Goal: Task Accomplishment & Management: Use online tool/utility

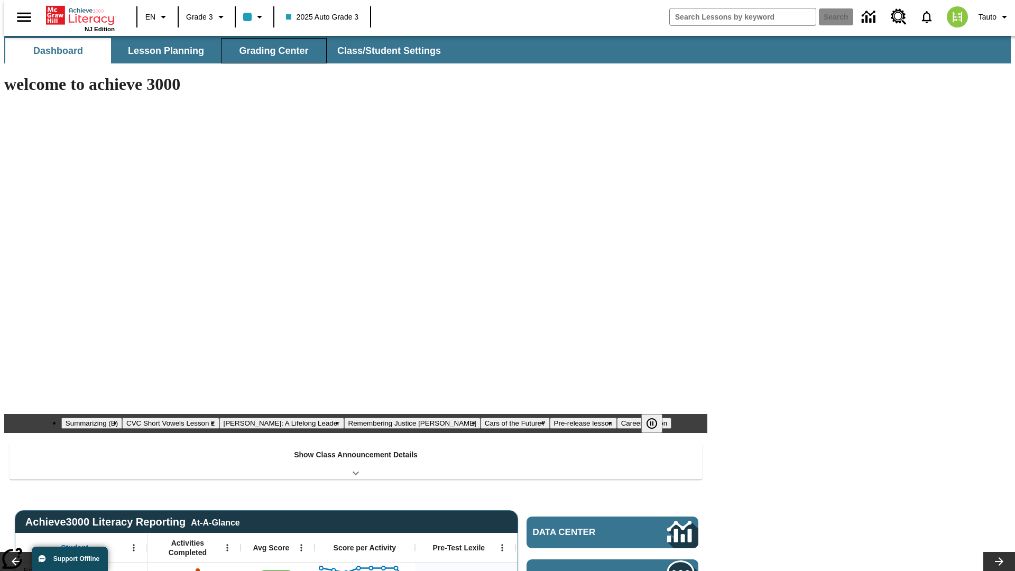
click at [270, 51] on span "Grading Center" at bounding box center [273, 51] width 69 height 12
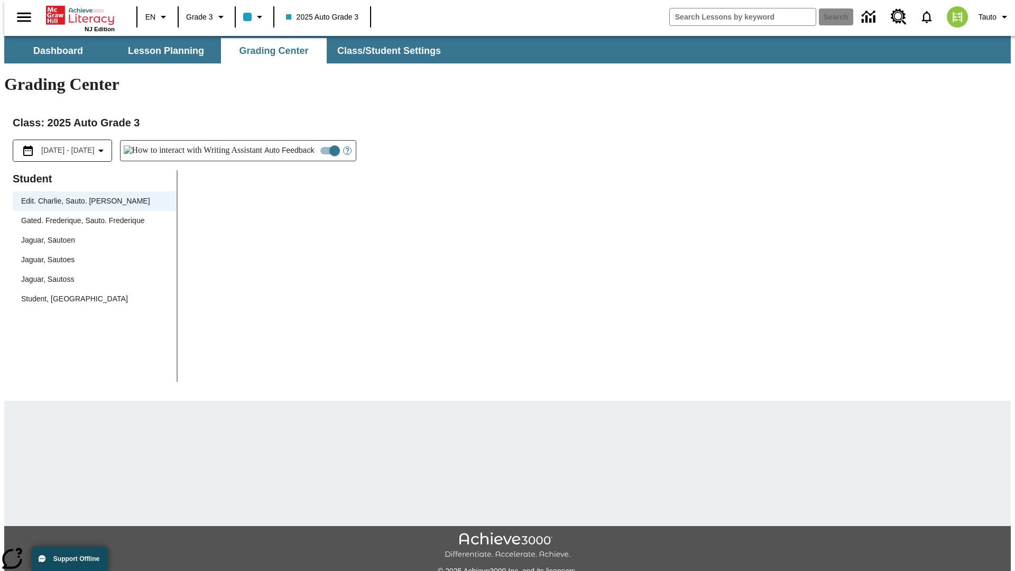
click at [91, 235] on div "Jaguar, Sautoen" at bounding box center [94, 240] width 147 height 11
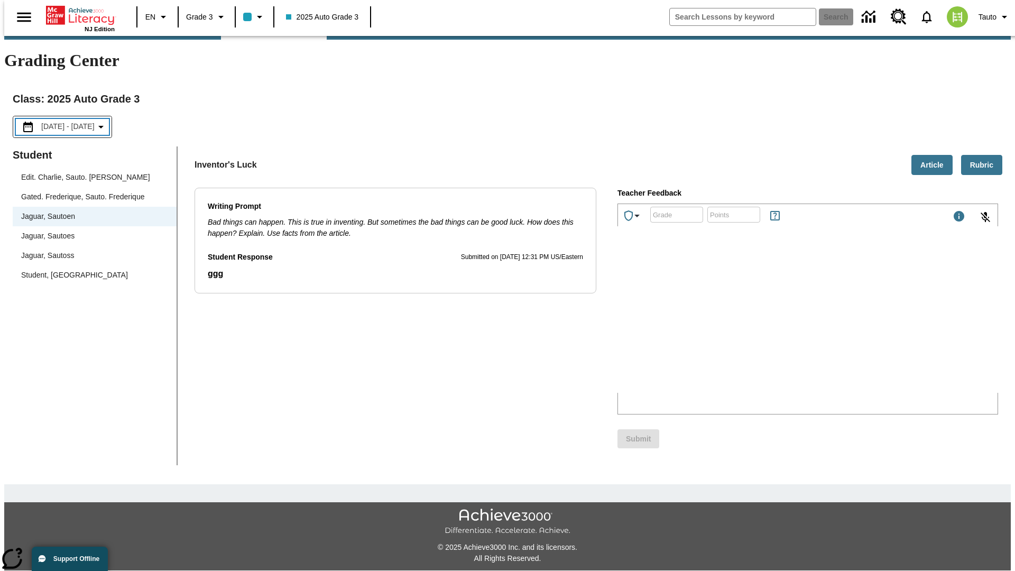
click at [772, 325] on p "Type your response here." at bounding box center [697, 324] width 150 height 10
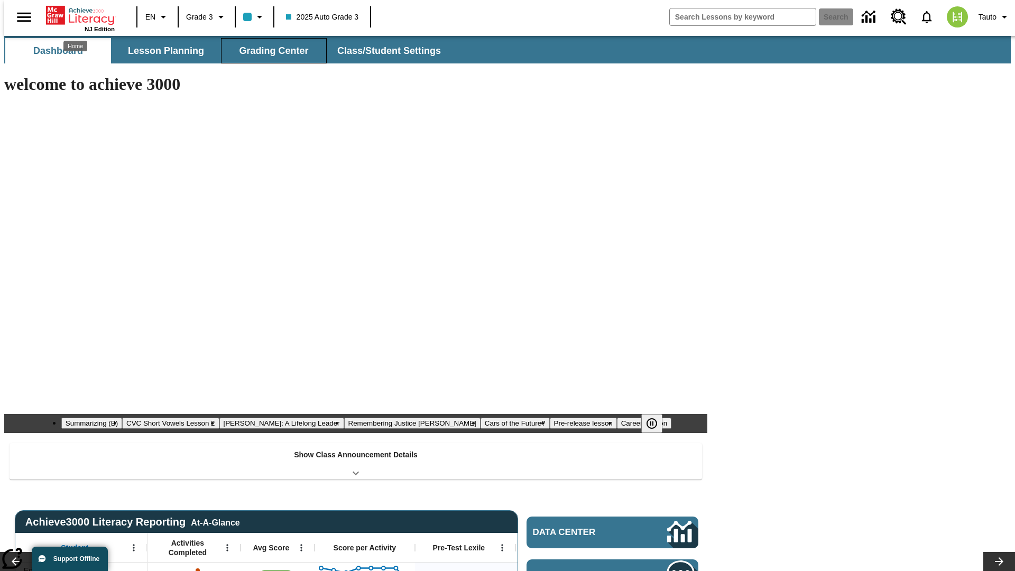
click at [270, 51] on span "Grading Center" at bounding box center [273, 51] width 69 height 12
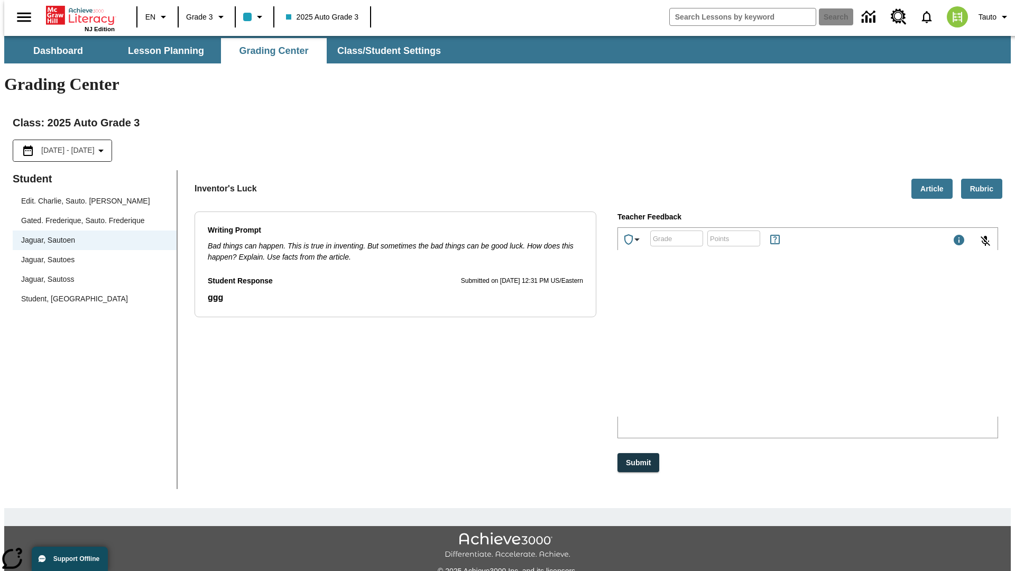
click at [772, 348] on p "vzRGr" at bounding box center [697, 348] width 150 height 10
